Goal: Book appointment/travel/reservation

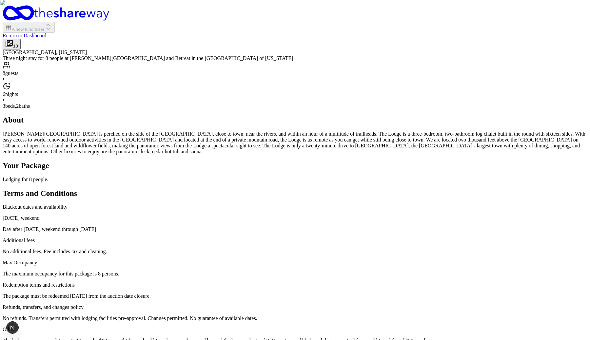
click at [427, 176] on img "button" at bounding box center [295, 170] width 590 height 340
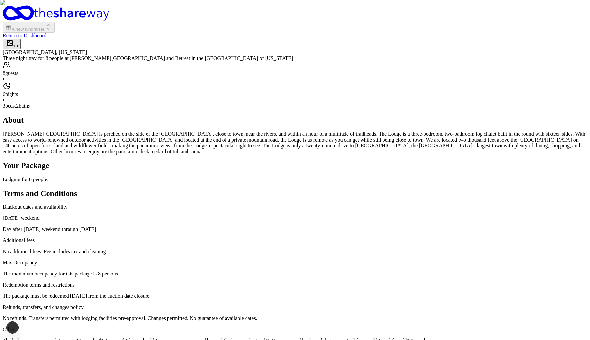
click at [330, 101] on img "button" at bounding box center [295, 170] width 590 height 340
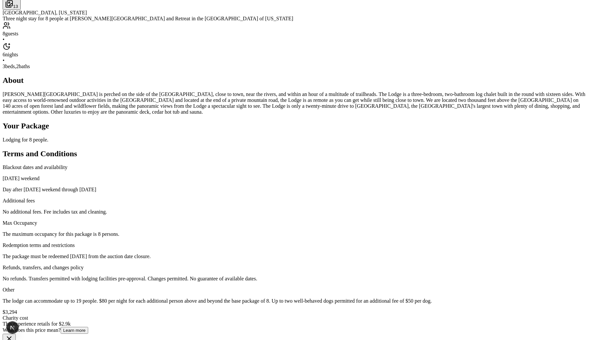
scroll to position [41, 0]
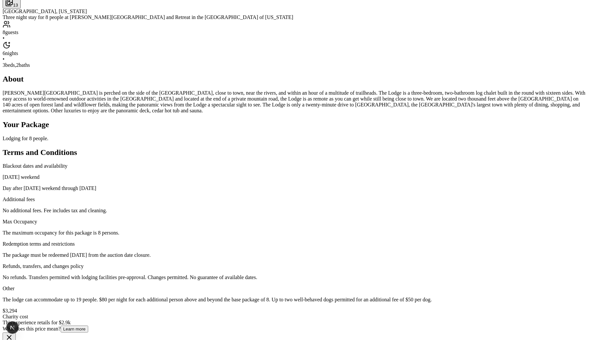
click at [427, 132] on img "button" at bounding box center [295, 129] width 590 height 340
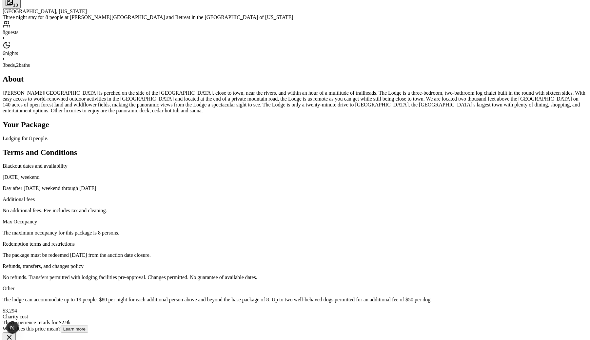
scroll to position [37, 0]
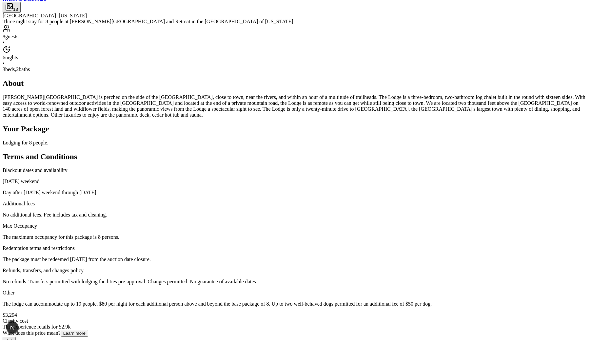
click at [397, 137] on img "button" at bounding box center [295, 133] width 590 height 340
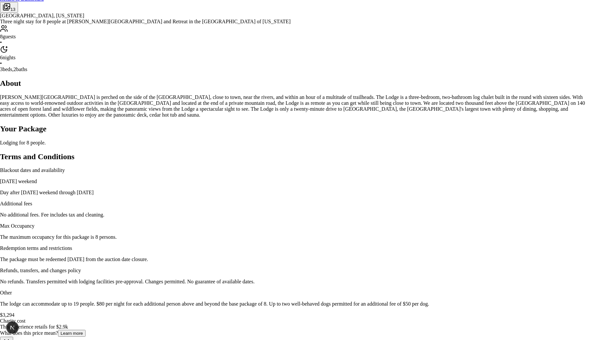
scroll to position [2090, 0]
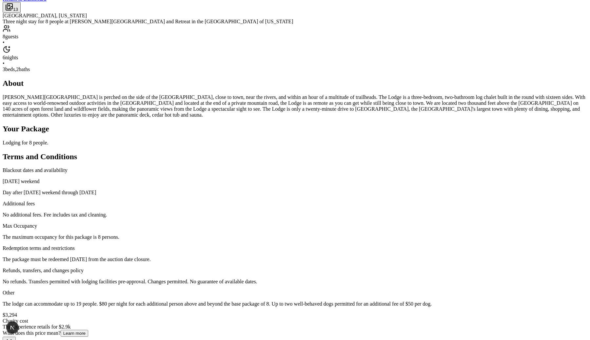
scroll to position [0, 0]
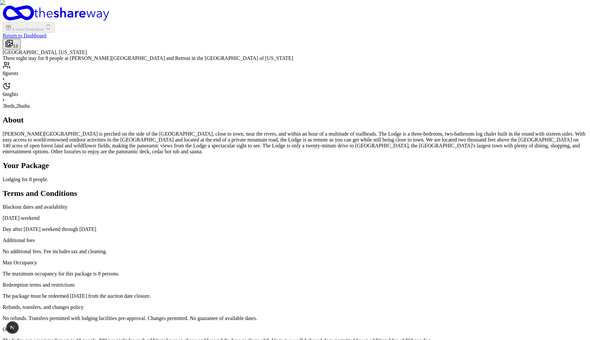
click at [410, 169] on img "button" at bounding box center [295, 170] width 590 height 340
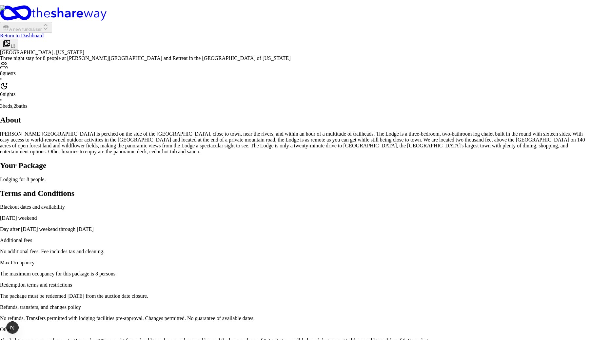
scroll to position [1946, 0]
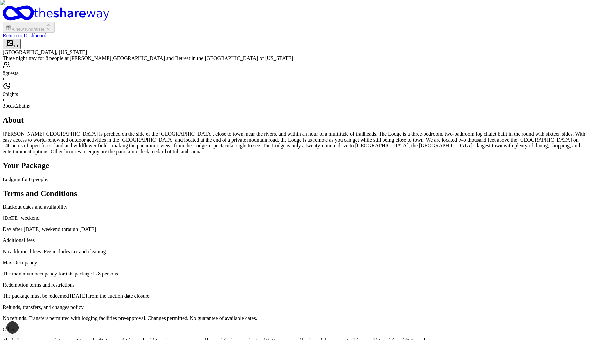
click at [273, 160] on img "button" at bounding box center [295, 170] width 590 height 340
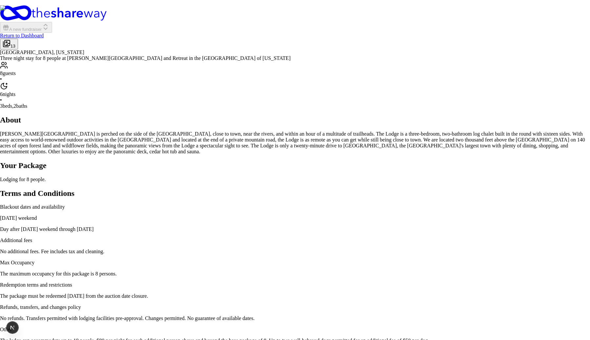
scroll to position [0, 0]
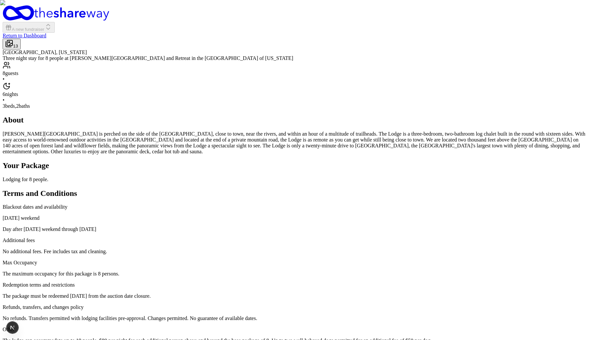
click at [18, 49] on div "13" at bounding box center [11, 44] width 13 height 9
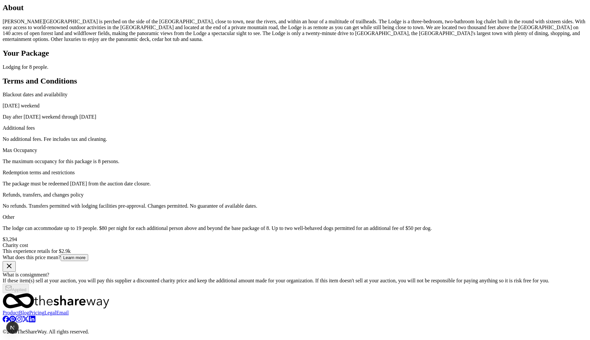
scroll to position [242, 0]
